Goal: Find specific page/section: Find specific page/section

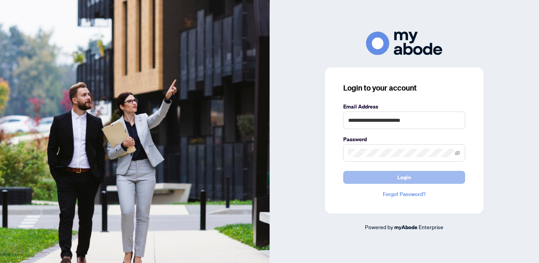
click at [381, 179] on button "Login" at bounding box center [404, 177] width 122 height 13
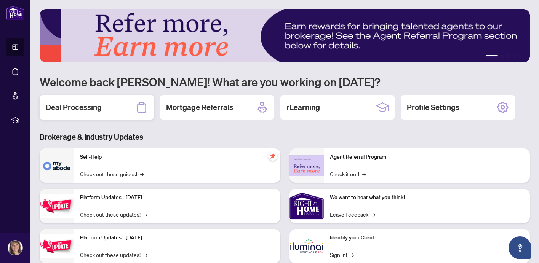
click at [85, 110] on h2 "Deal Processing" at bounding box center [74, 107] width 56 height 11
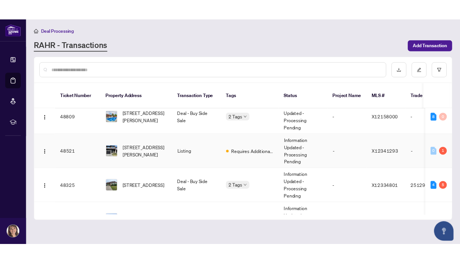
scroll to position [11, 0]
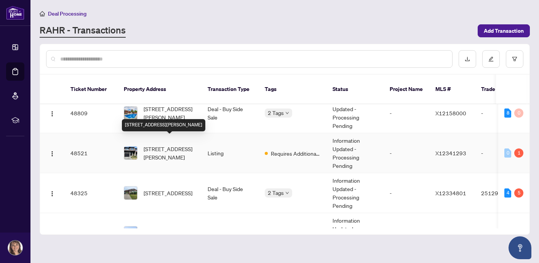
click at [163, 145] on span "[STREET_ADDRESS][PERSON_NAME]" at bounding box center [170, 153] width 52 height 17
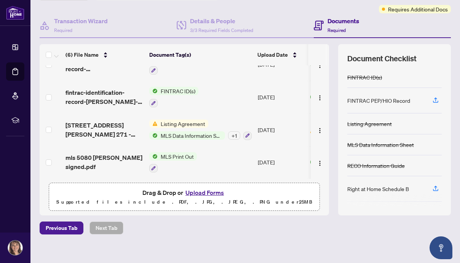
scroll to position [61, 0]
